Goal: Task Accomplishment & Management: Use online tool/utility

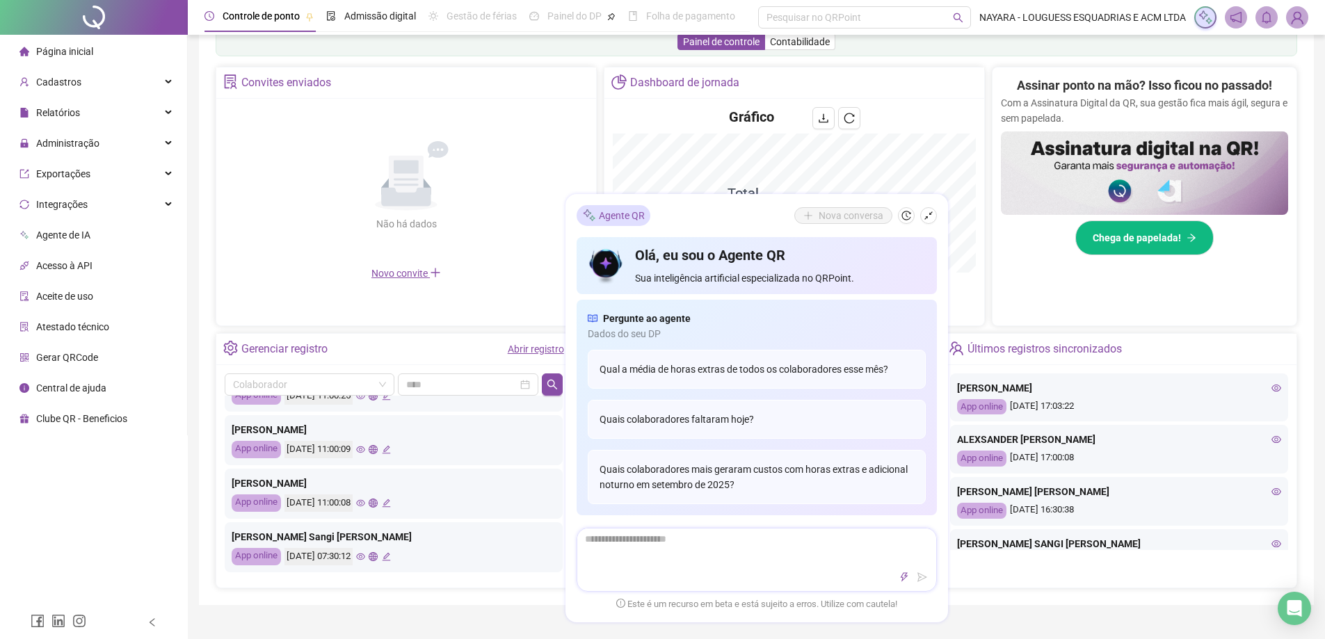
scroll to position [278, 0]
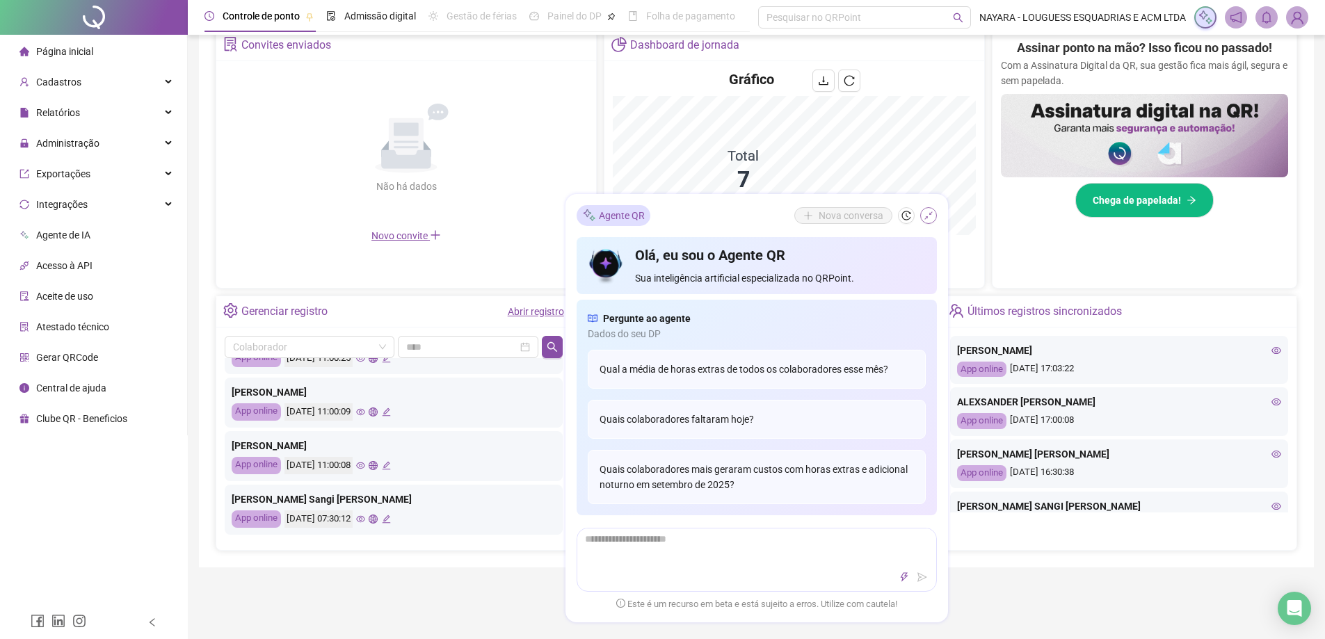
click at [932, 217] on icon "shrink" at bounding box center [929, 216] width 10 height 10
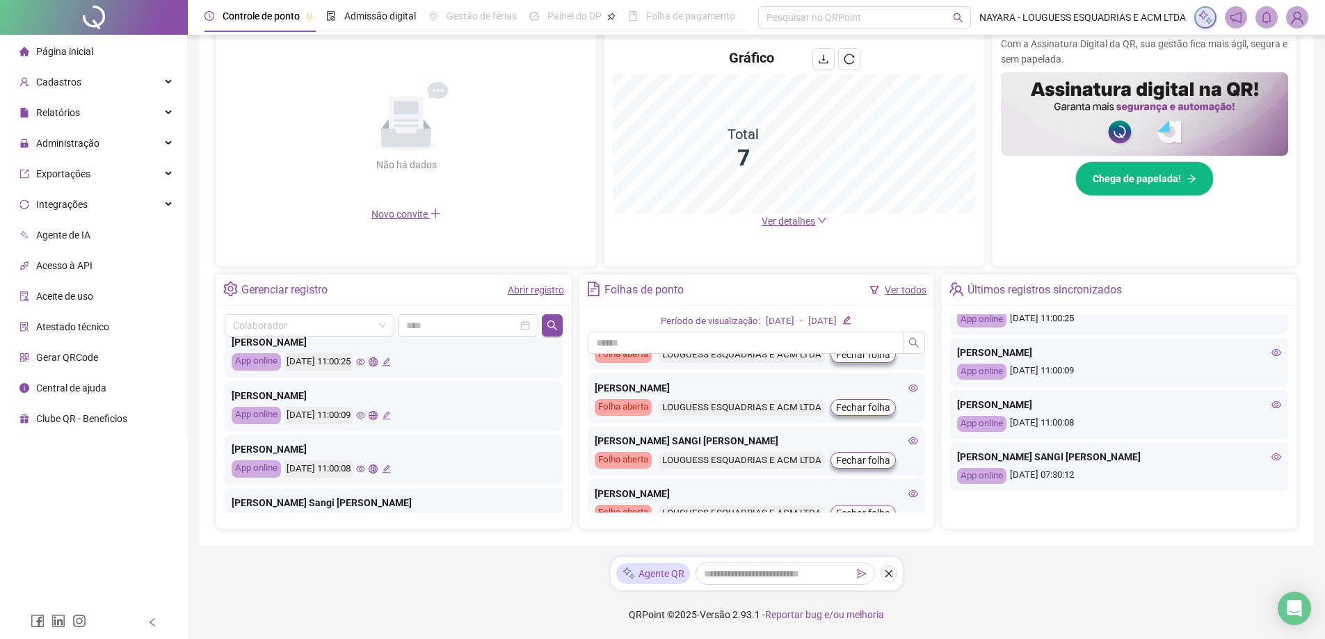
scroll to position [655, 0]
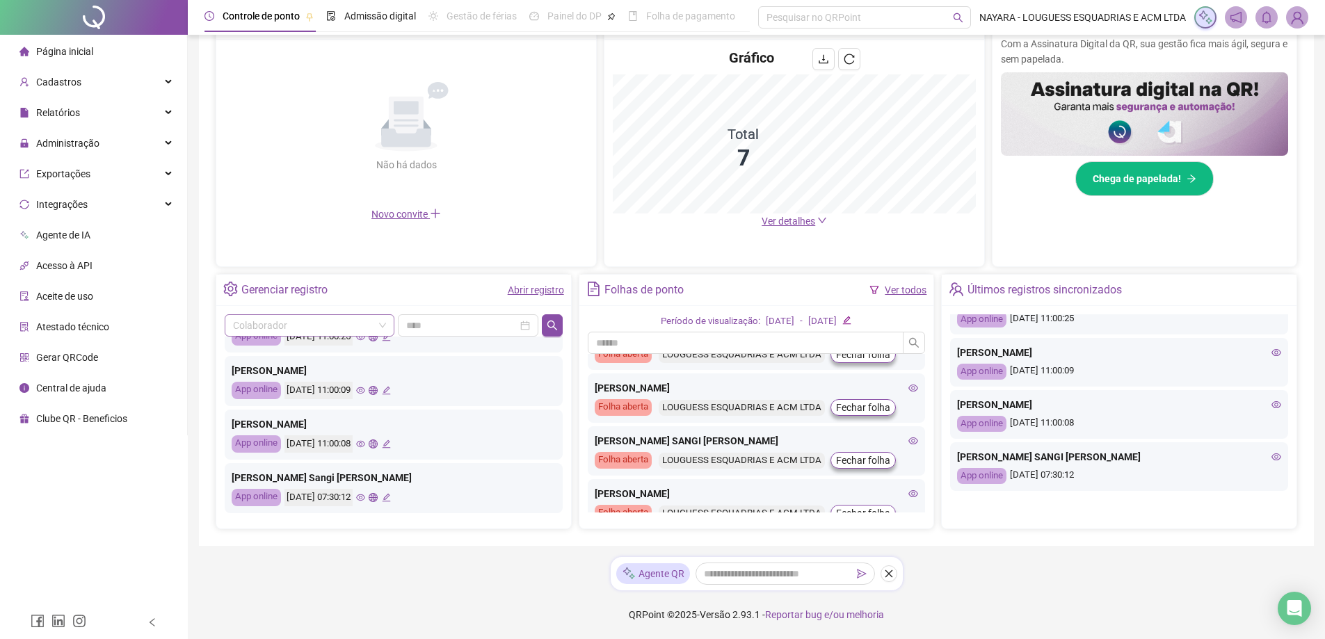
click at [381, 324] on span at bounding box center [309, 325] width 153 height 21
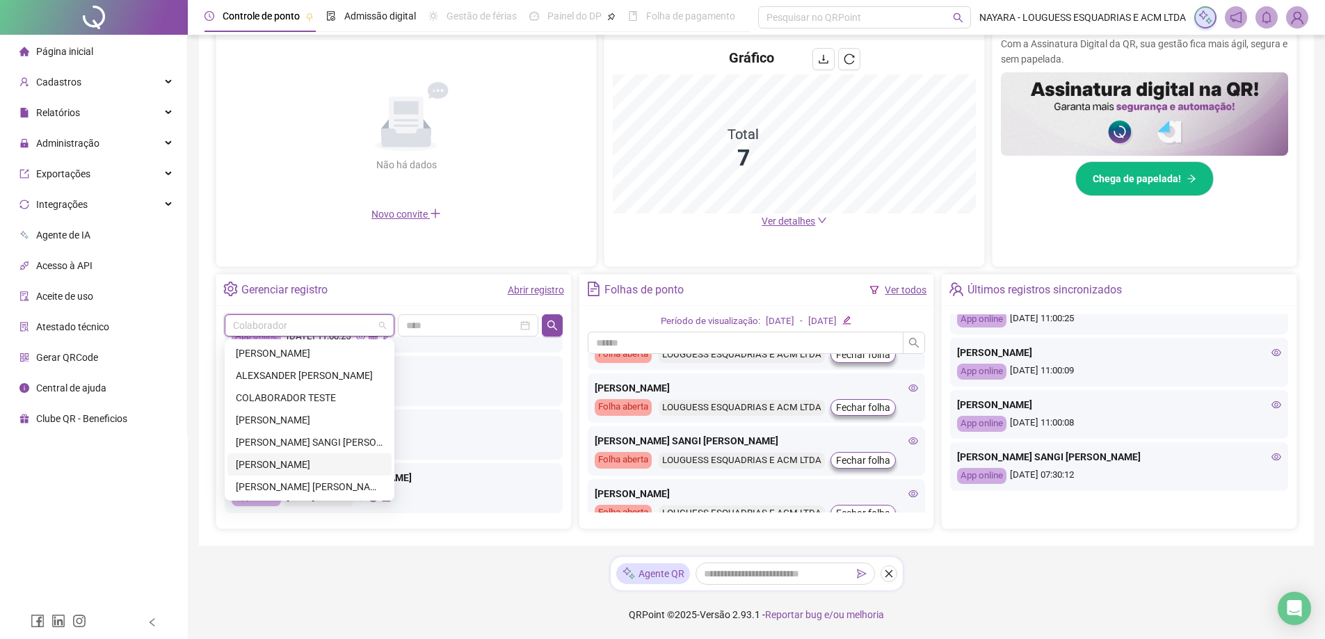
click at [279, 463] on div "[PERSON_NAME]" at bounding box center [310, 464] width 148 height 15
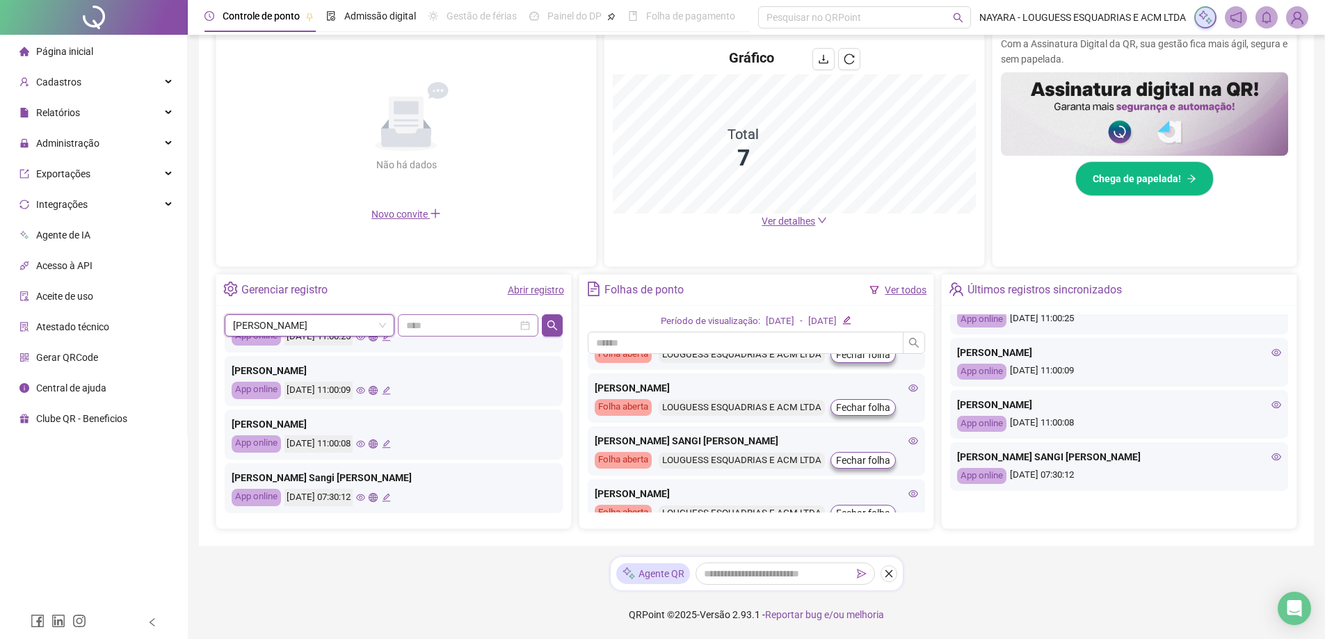
click at [526, 327] on div at bounding box center [468, 325] width 124 height 15
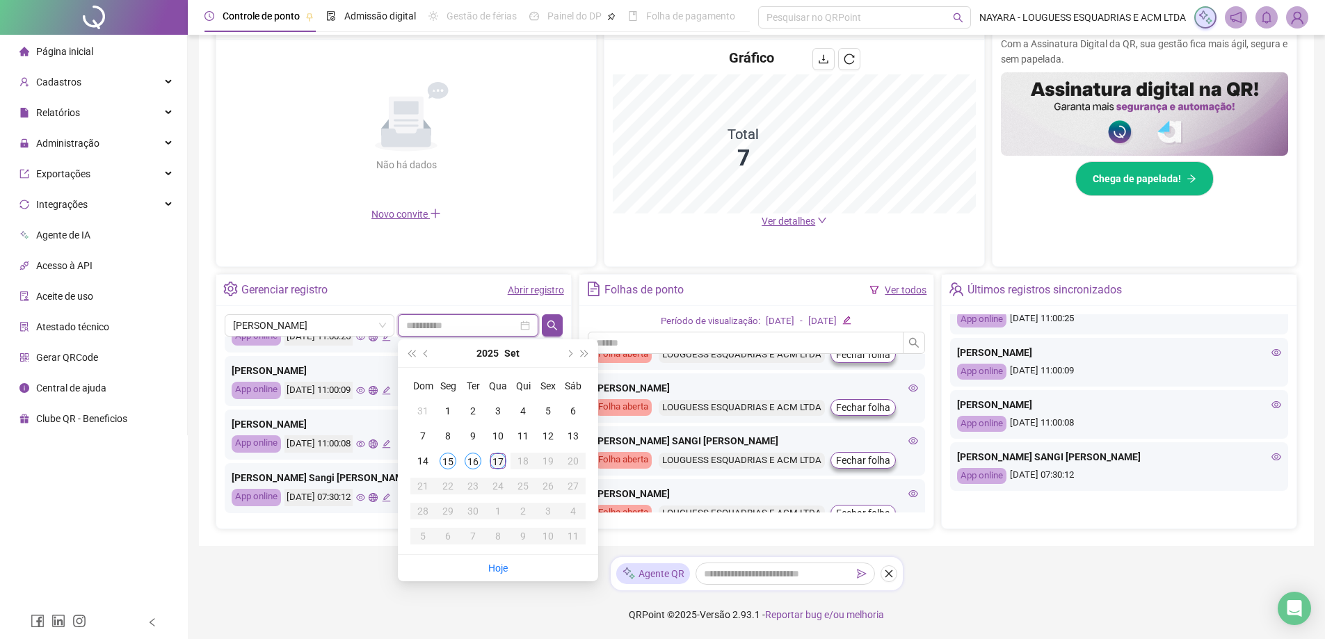
type input "**********"
click at [495, 461] on div "17" at bounding box center [498, 461] width 17 height 17
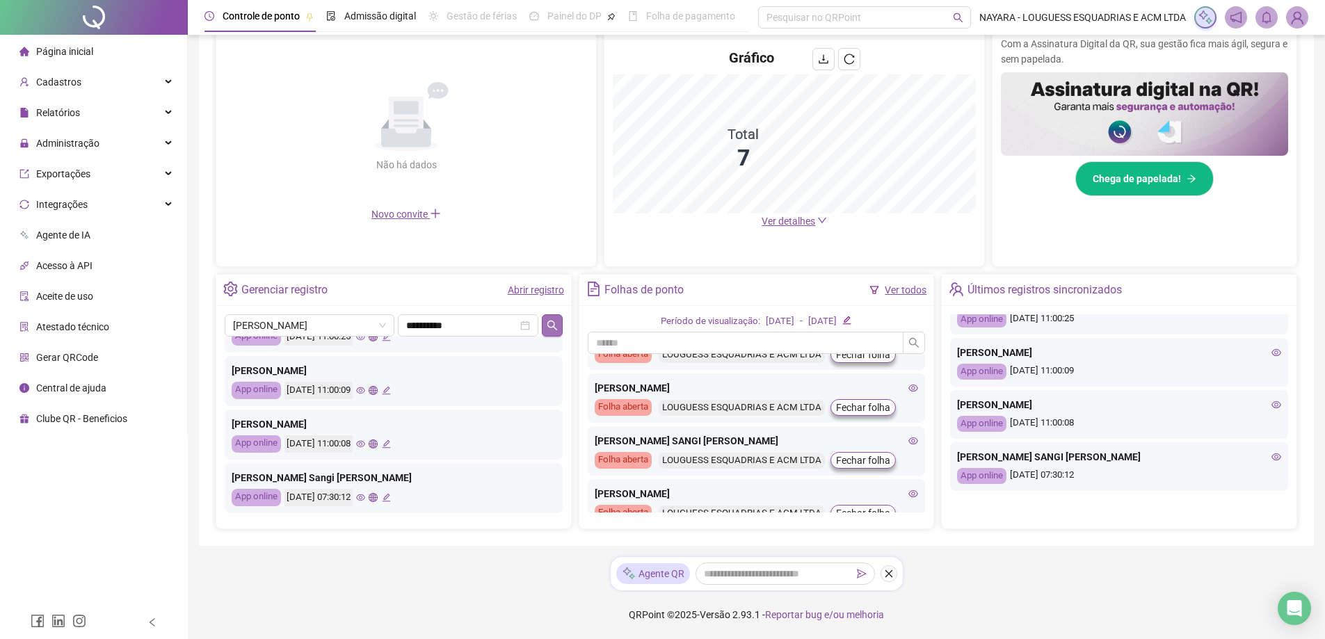
click at [550, 324] on icon "search" at bounding box center [552, 325] width 11 height 11
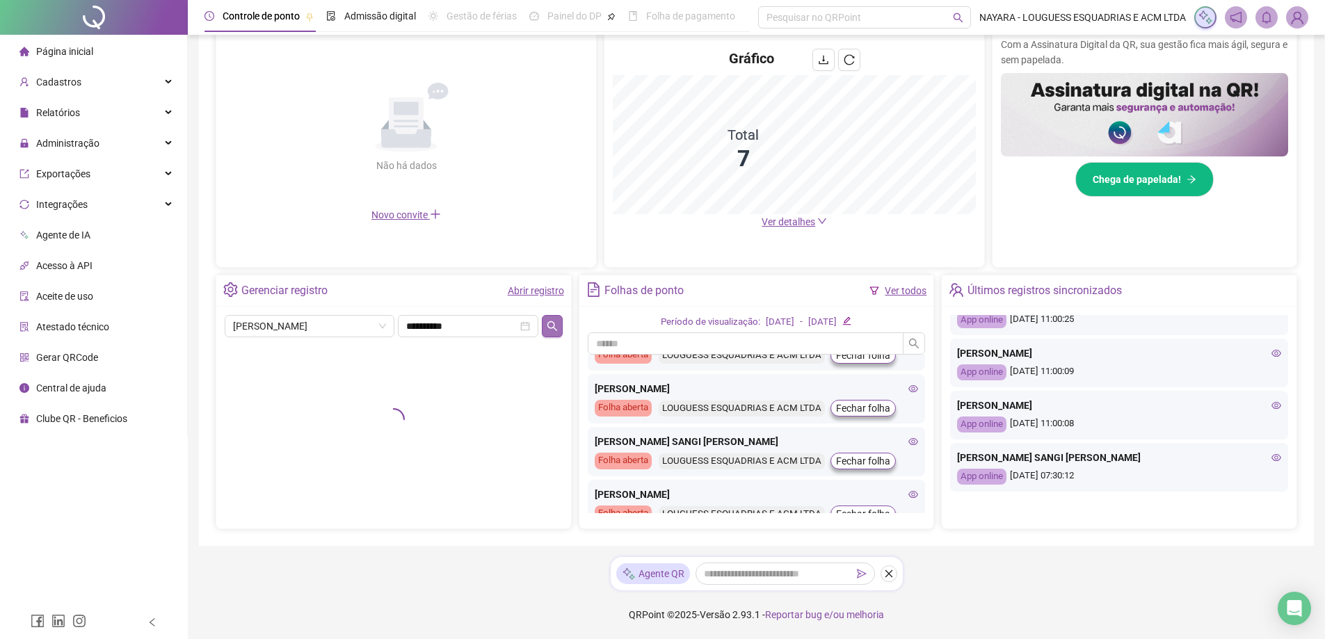
scroll to position [300, 0]
click at [350, 356] on div "[PERSON_NAME]" at bounding box center [393, 350] width 327 height 17
click at [286, 356] on div "[PERSON_NAME]" at bounding box center [393, 350] width 327 height 17
click at [525, 325] on icon "close-circle" at bounding box center [525, 326] width 10 height 10
click at [332, 351] on div "[PERSON_NAME]" at bounding box center [393, 350] width 327 height 17
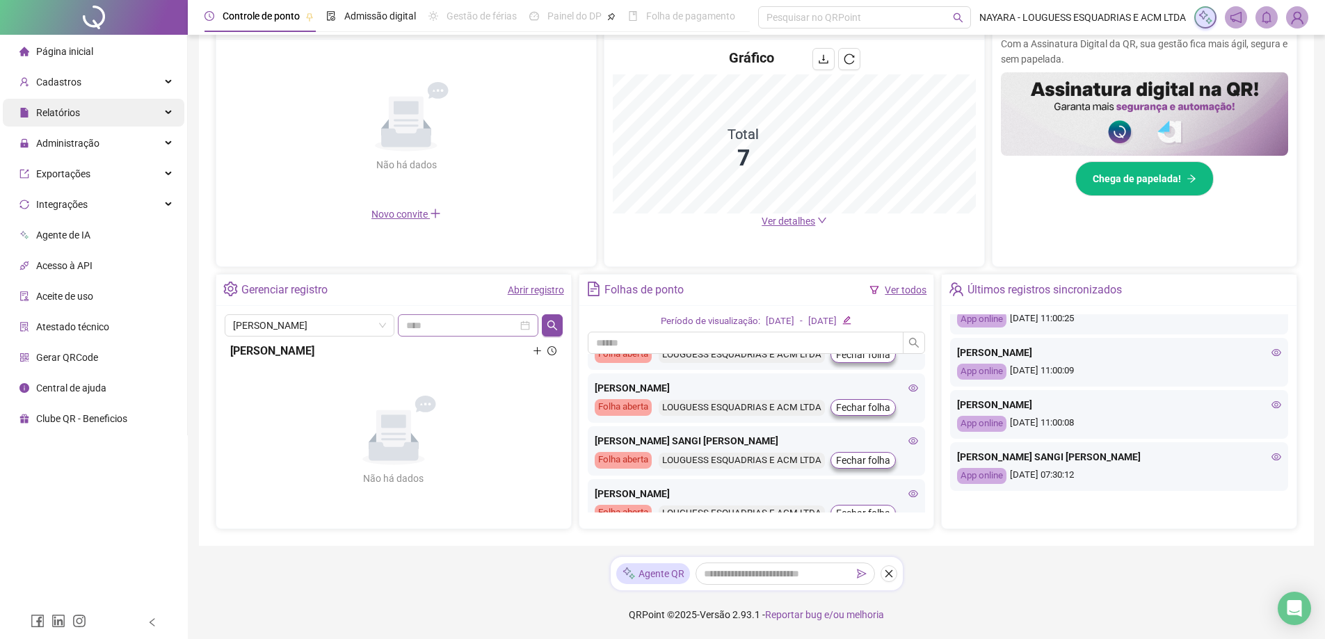
click at [86, 111] on div "Relatórios" at bounding box center [94, 113] width 182 height 28
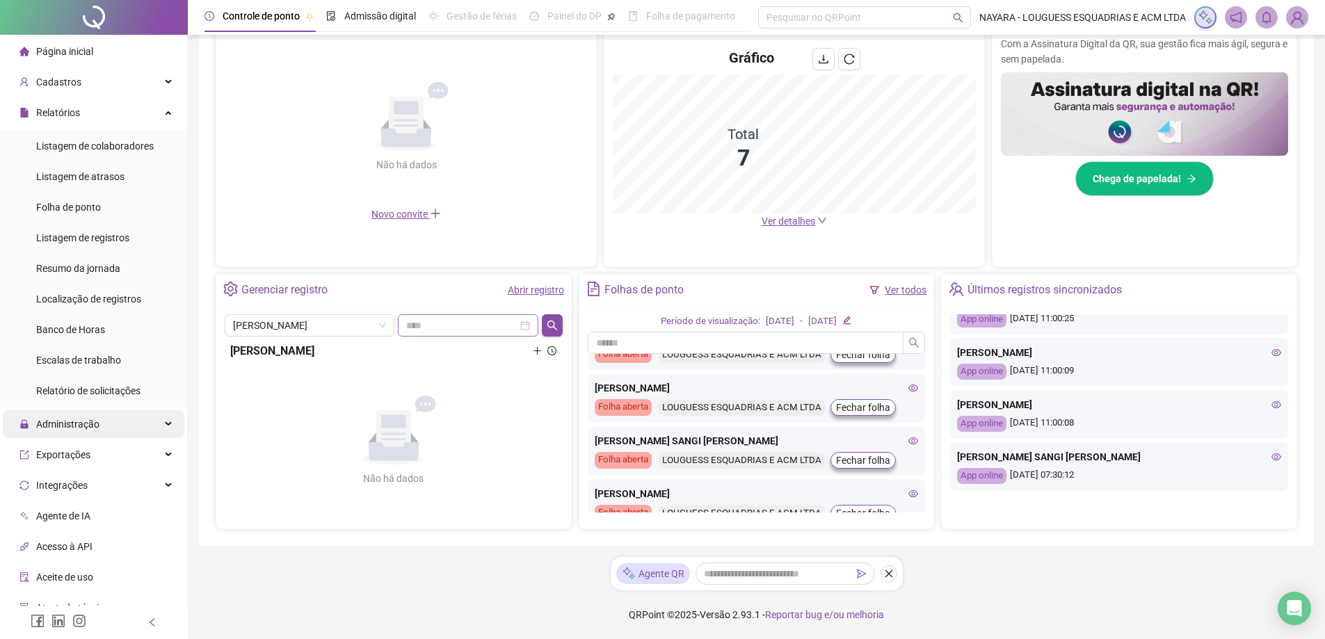
click at [79, 422] on span "Administração" at bounding box center [67, 424] width 63 height 11
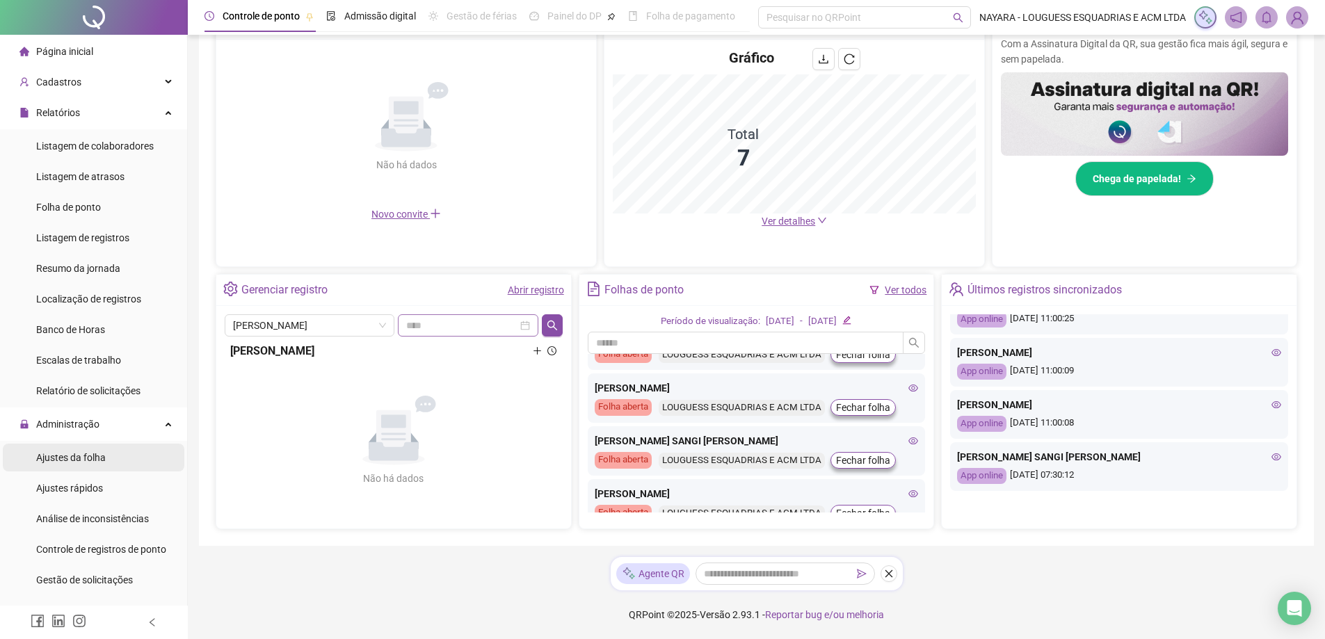
click at [98, 462] on span "Ajustes da folha" at bounding box center [71, 457] width 70 height 11
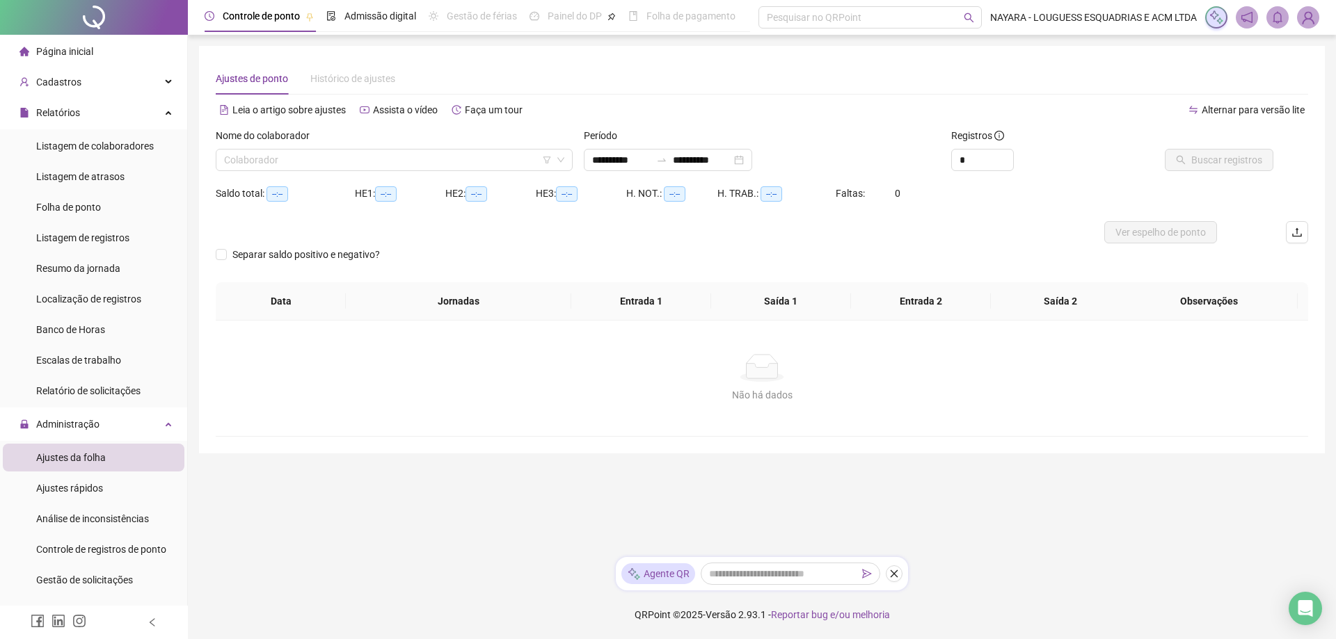
type input "**********"
click at [562, 157] on icon "down" at bounding box center [561, 160] width 8 height 8
click at [561, 162] on icon "down" at bounding box center [561, 160] width 8 height 8
click at [413, 161] on input "search" at bounding box center [388, 160] width 328 height 21
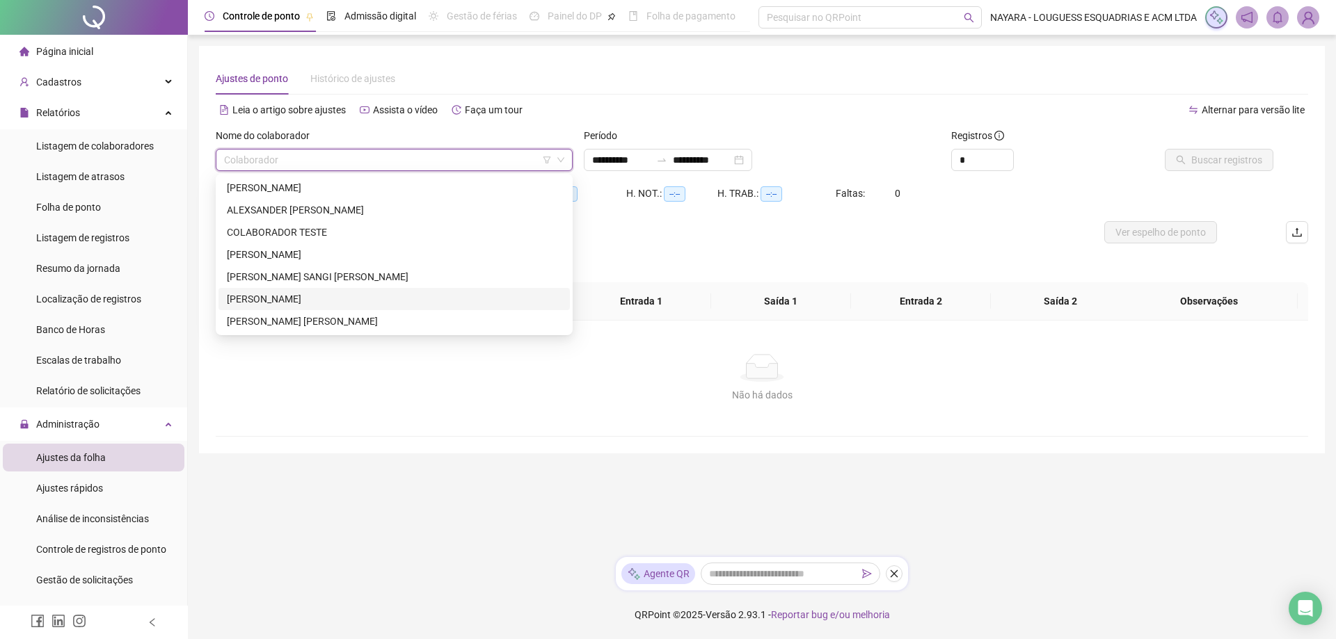
click at [283, 297] on div "[PERSON_NAME]" at bounding box center [394, 299] width 335 height 15
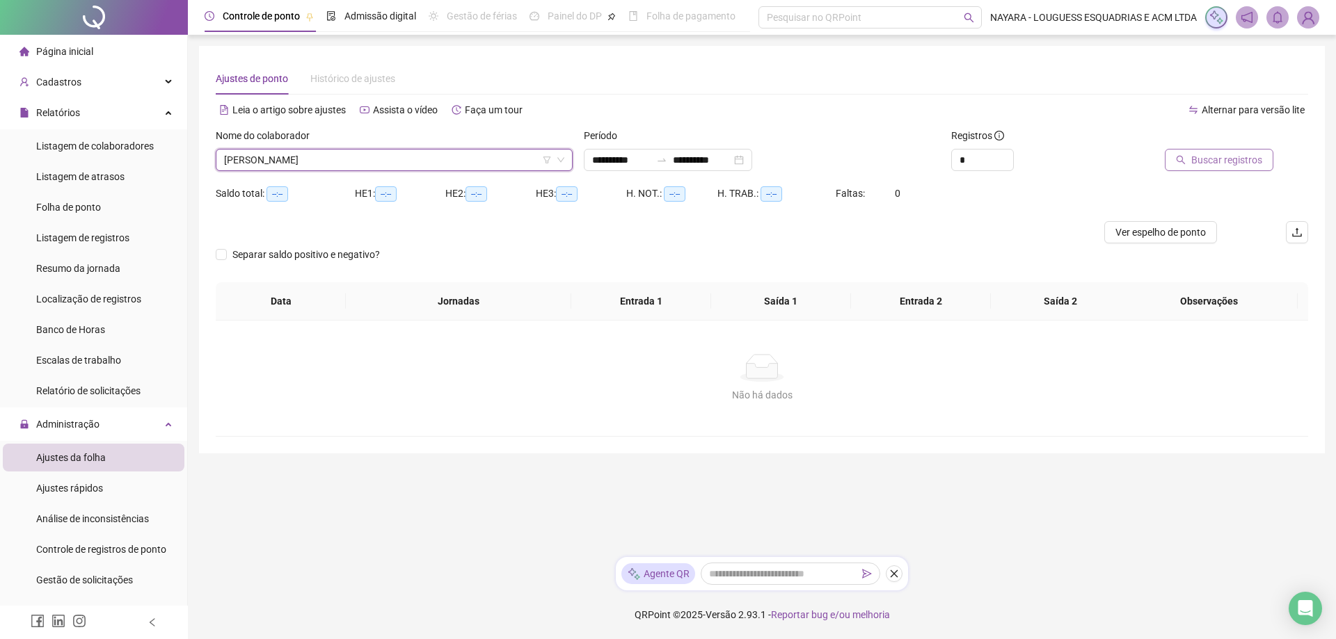
click at [1218, 161] on span "Buscar registros" at bounding box center [1226, 159] width 71 height 15
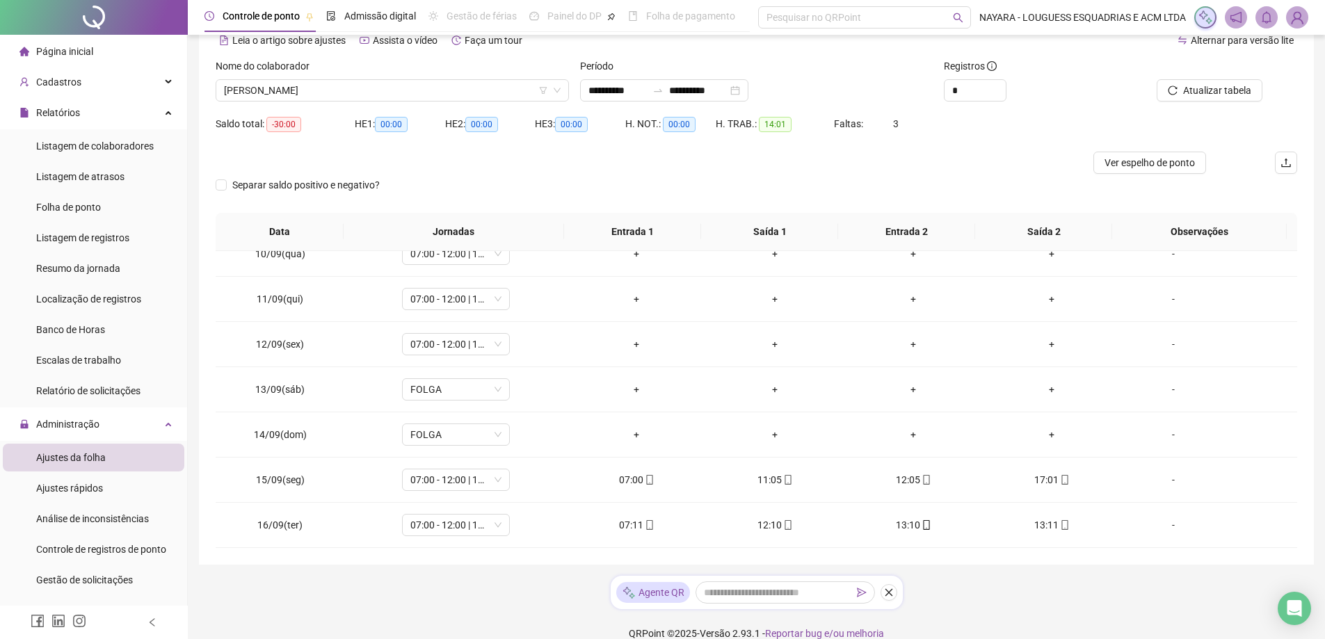
scroll to position [88, 0]
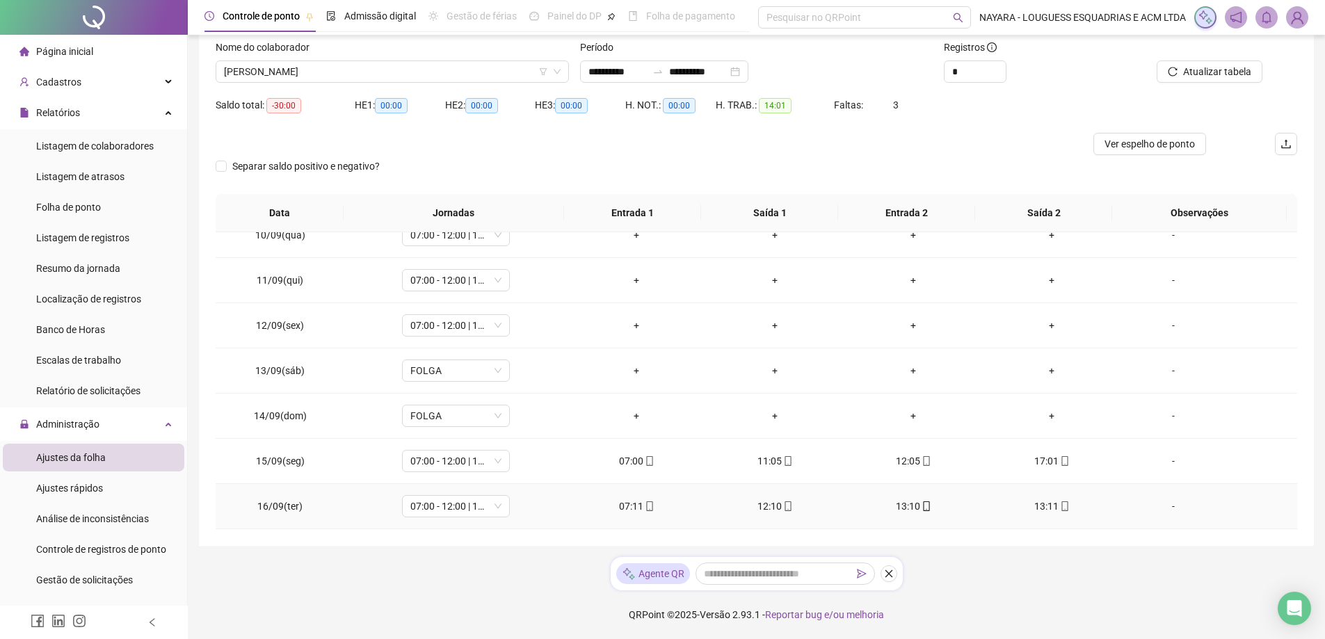
click at [1049, 506] on div "13:11" at bounding box center [1052, 506] width 116 height 15
type input "**********"
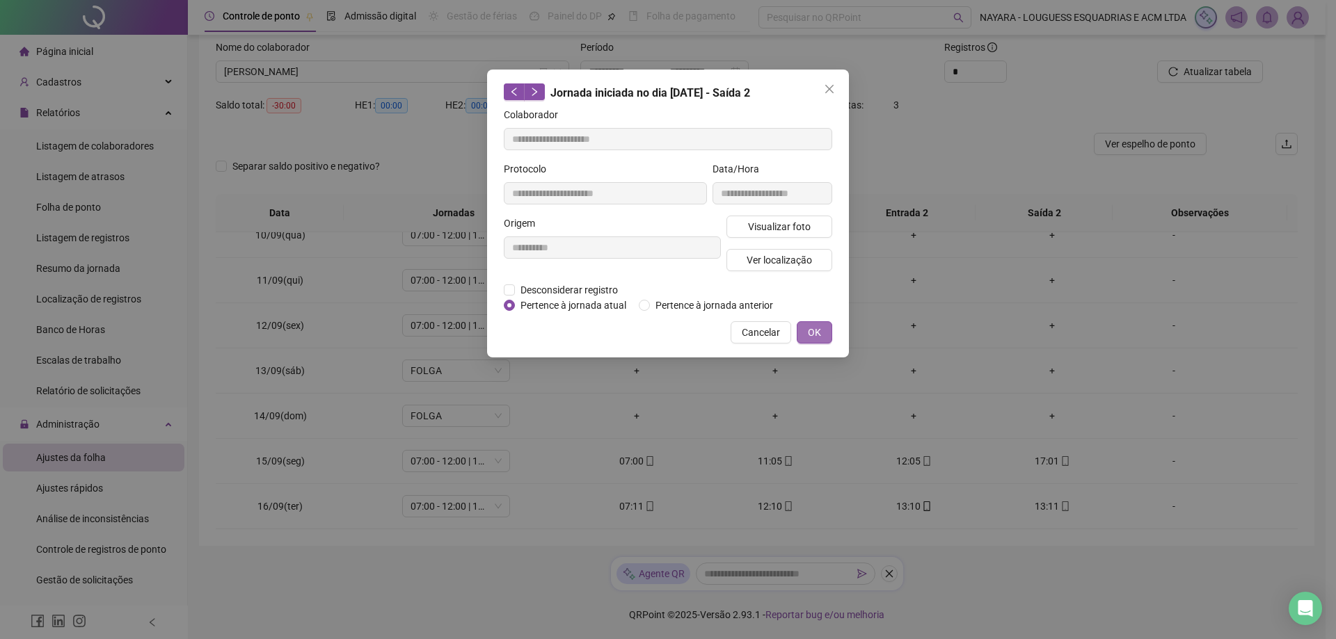
click at [811, 333] on span "OK" at bounding box center [814, 332] width 13 height 15
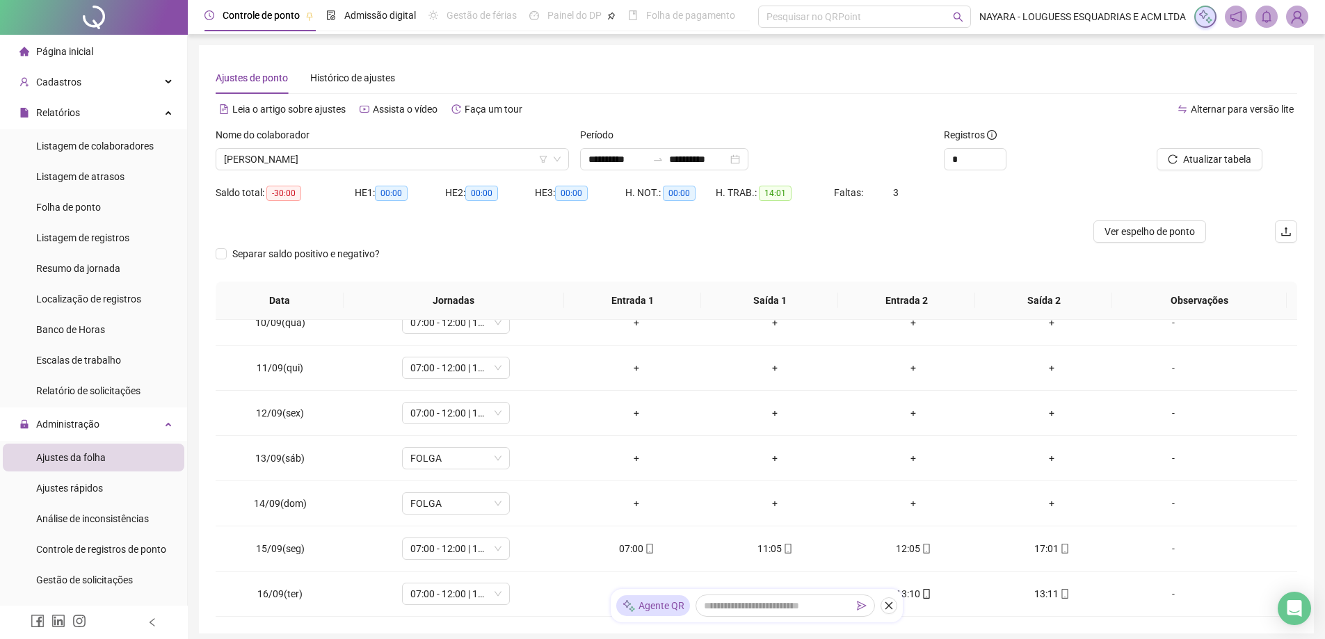
scroll to position [0, 0]
click at [558, 163] on icon "down" at bounding box center [557, 160] width 8 height 8
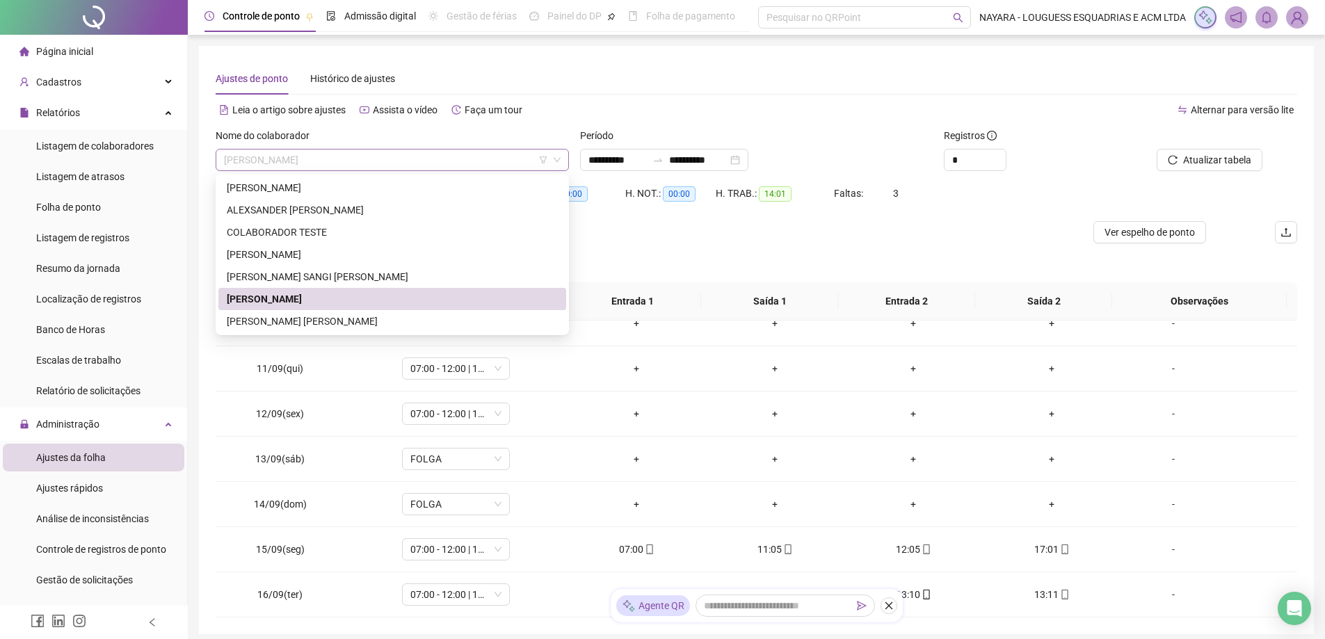
click at [559, 165] on span "[PERSON_NAME]" at bounding box center [392, 160] width 337 height 21
click at [368, 189] on div "[PERSON_NAME]" at bounding box center [392, 187] width 331 height 15
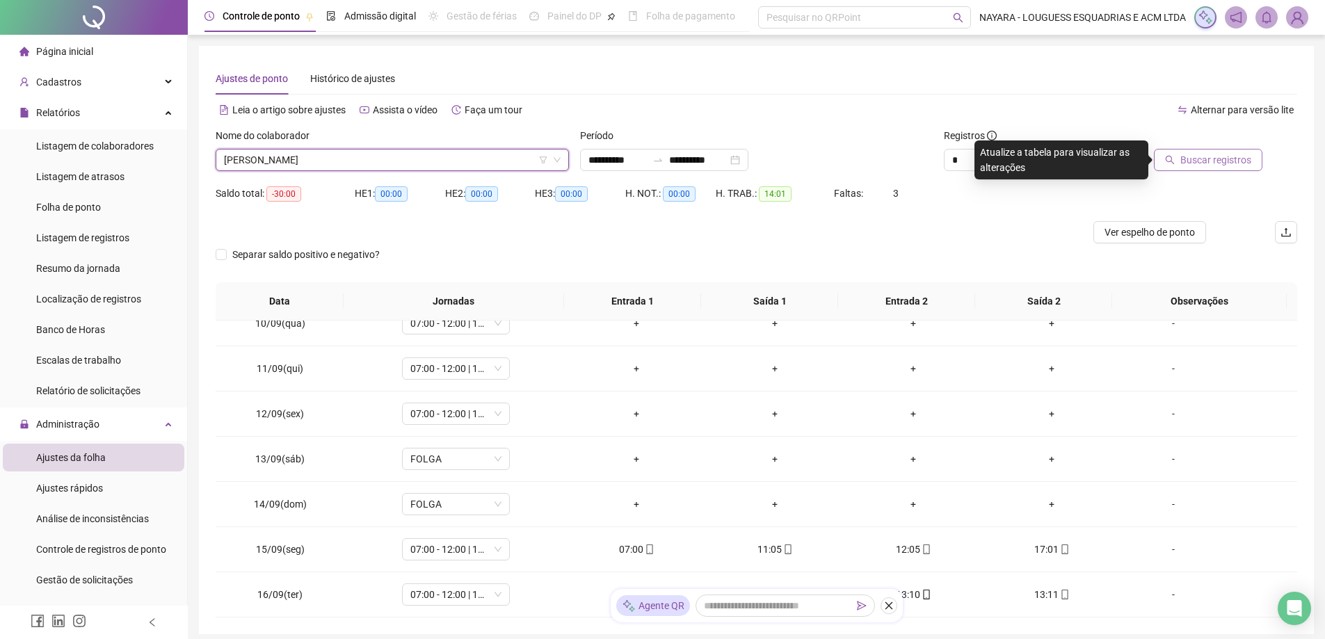
click at [1205, 160] on span "Buscar registros" at bounding box center [1216, 159] width 71 height 15
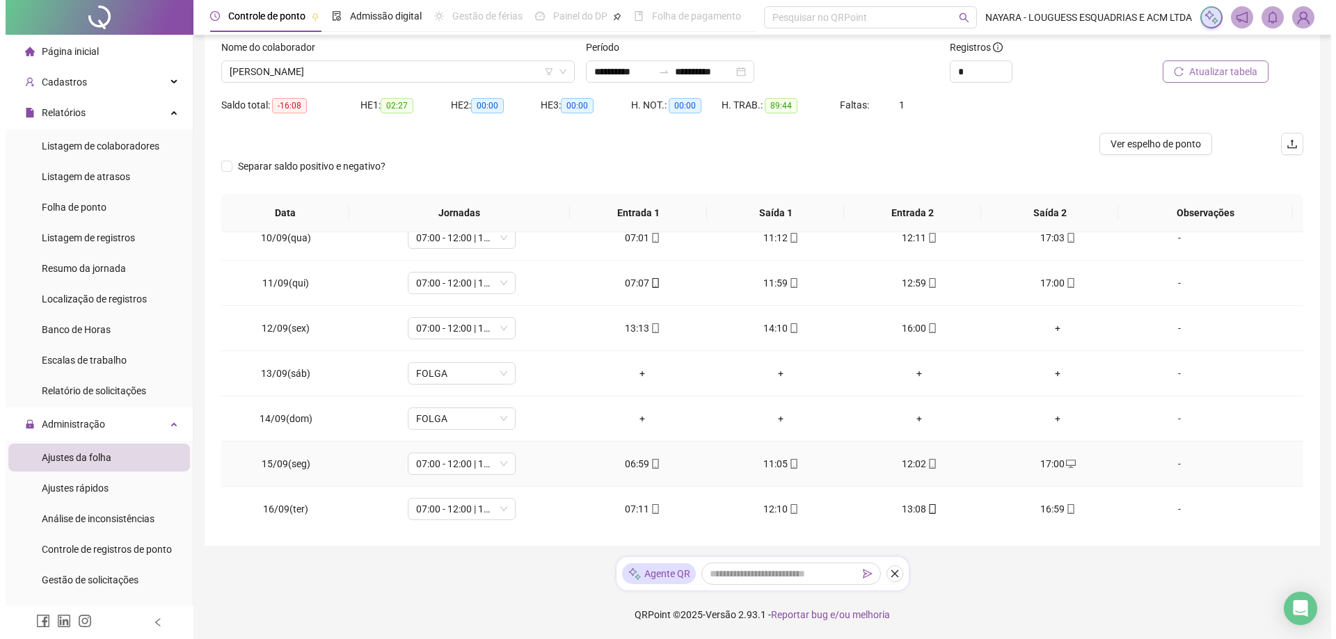
scroll to position [427, 0]
click at [749, 72] on div "**********" at bounding box center [664, 72] width 168 height 22
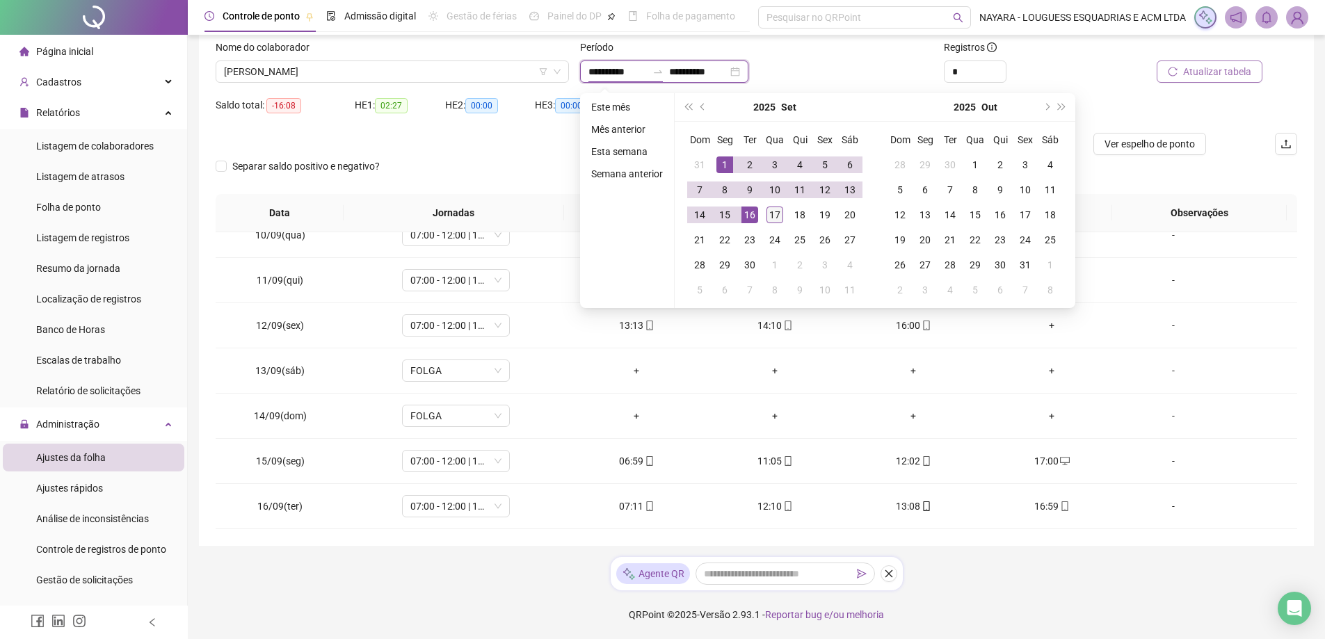
type input "**********"
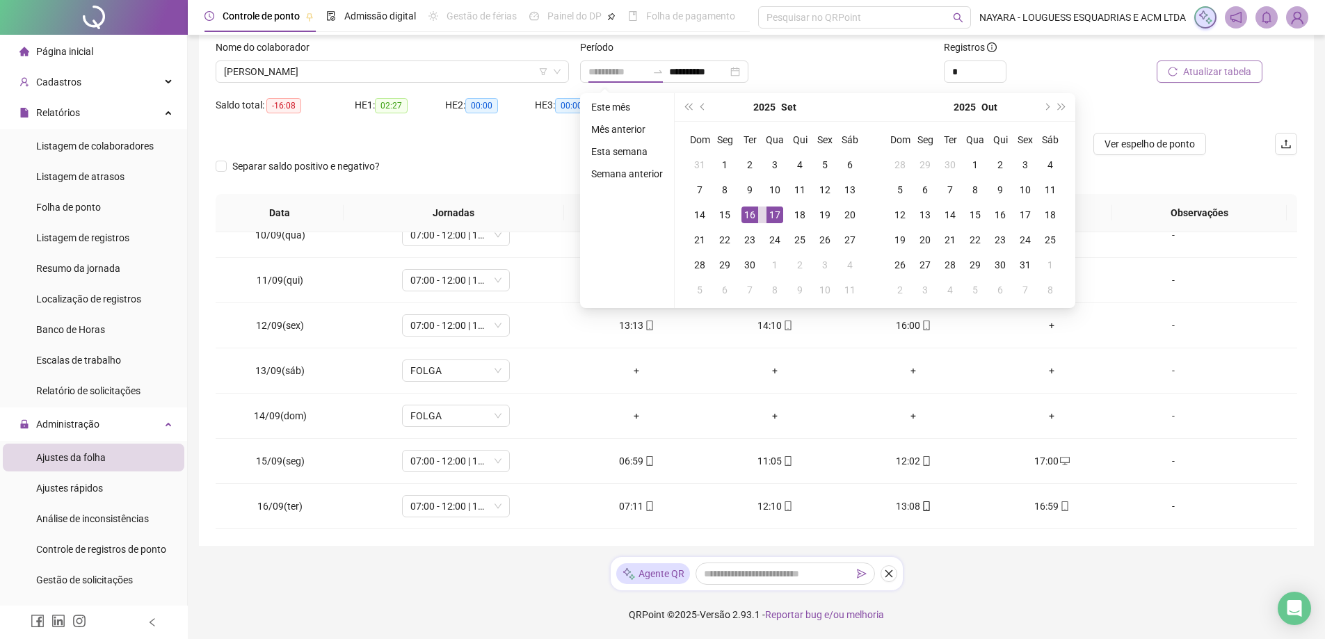
click at [772, 214] on div "17" at bounding box center [775, 215] width 17 height 17
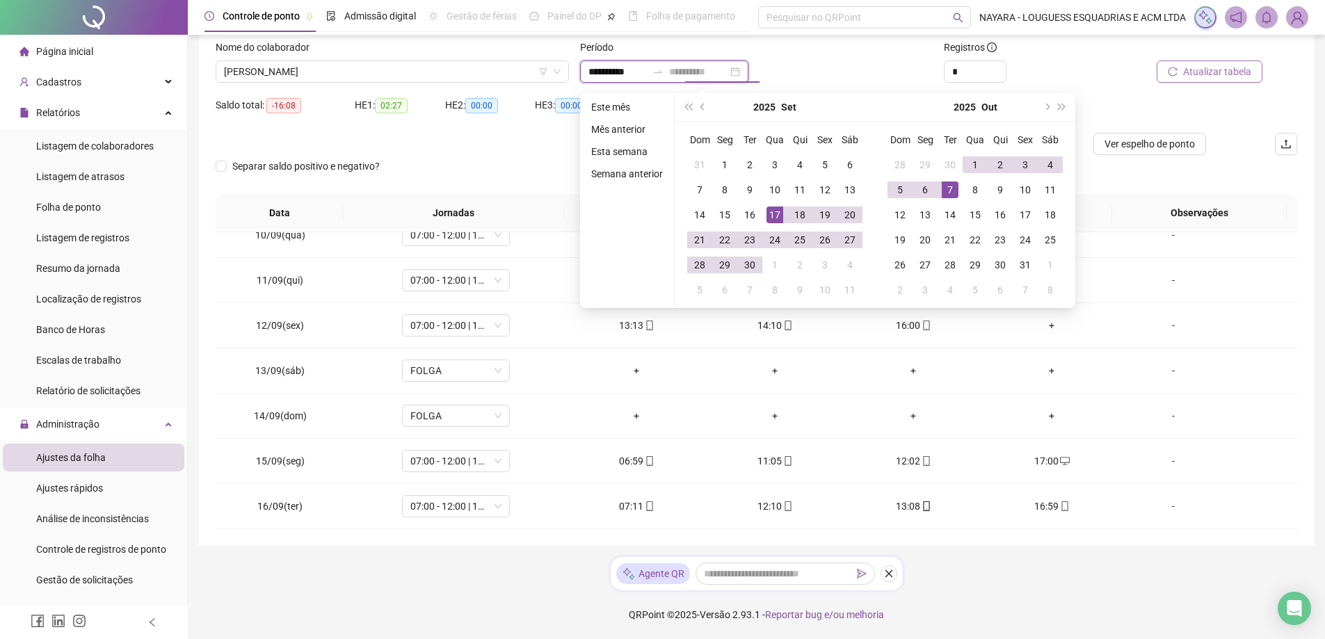
type input "**********"
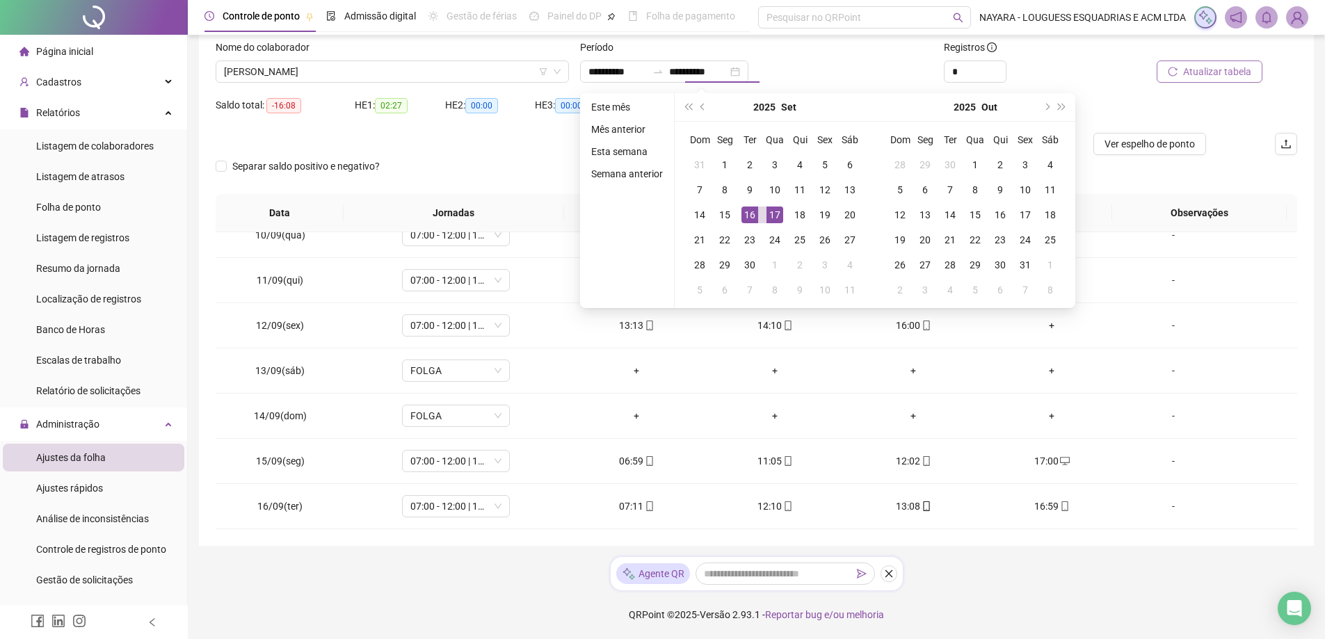
type input "**********"
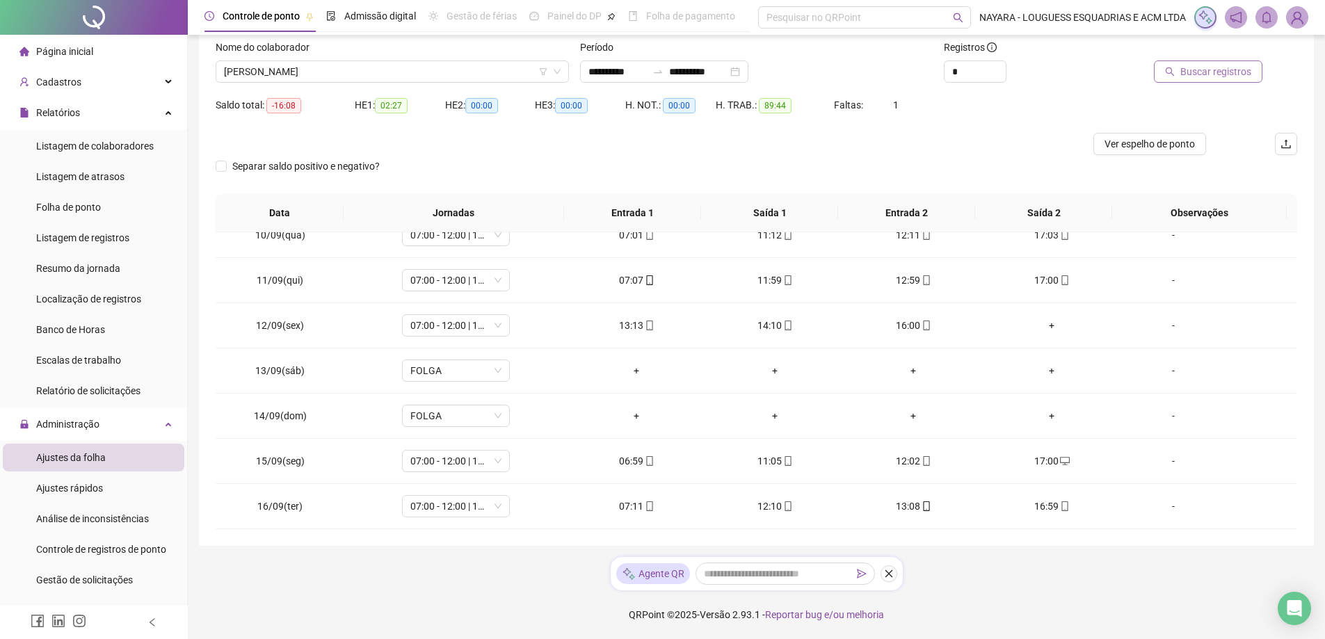
click at [1179, 77] on button "Buscar registros" at bounding box center [1208, 72] width 109 height 22
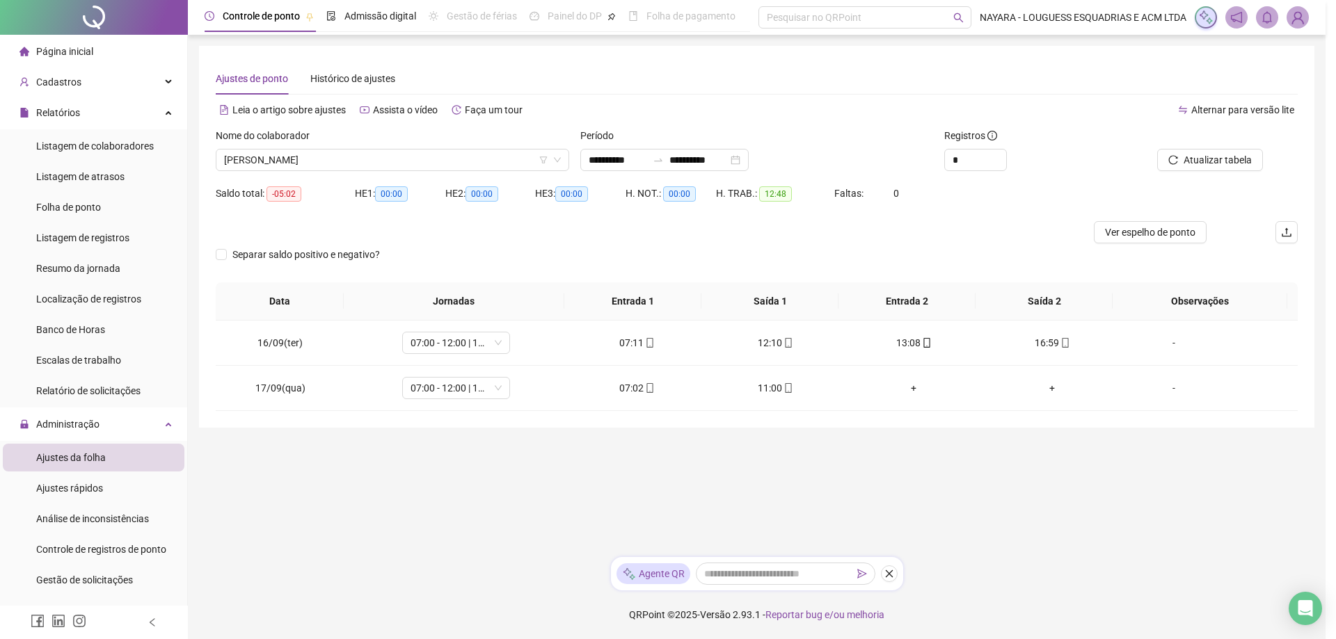
scroll to position [0, 0]
